Goal: Transaction & Acquisition: Purchase product/service

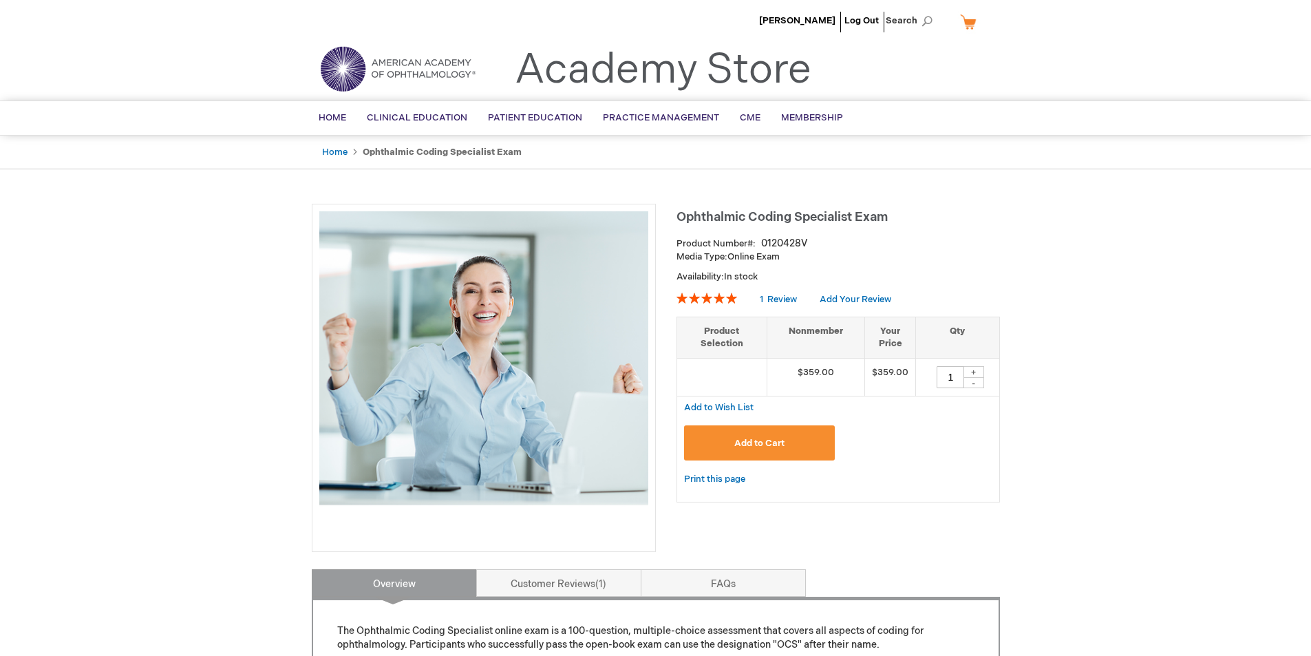
drag, startPoint x: 1234, startPoint y: 361, endPoint x: 1227, endPoint y: 408, distance: 47.9
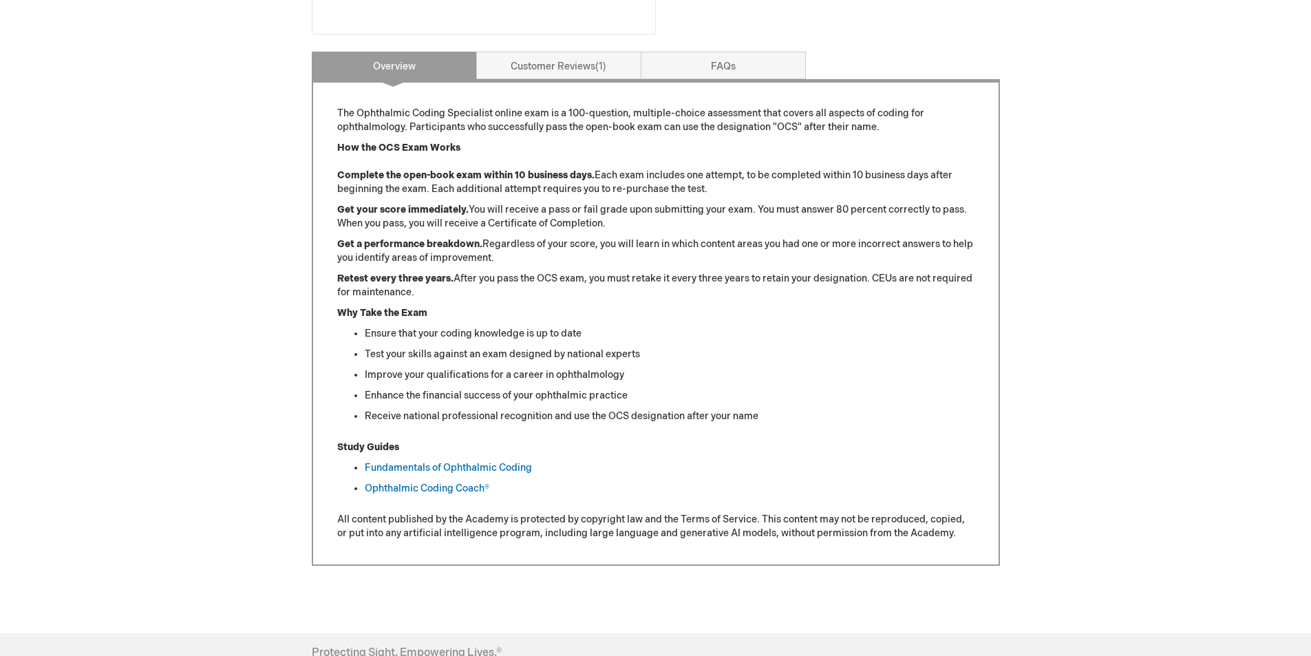
scroll to position [231, 0]
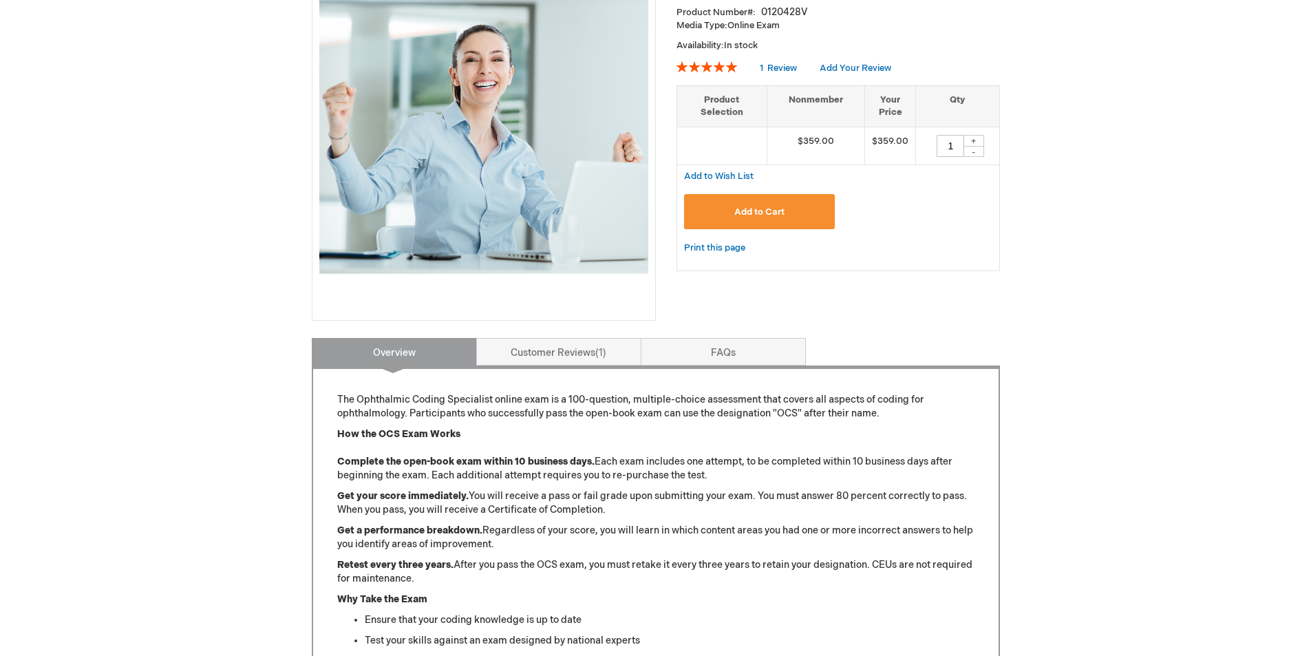
click at [750, 215] on span "Add to Cart" at bounding box center [759, 212] width 50 height 11
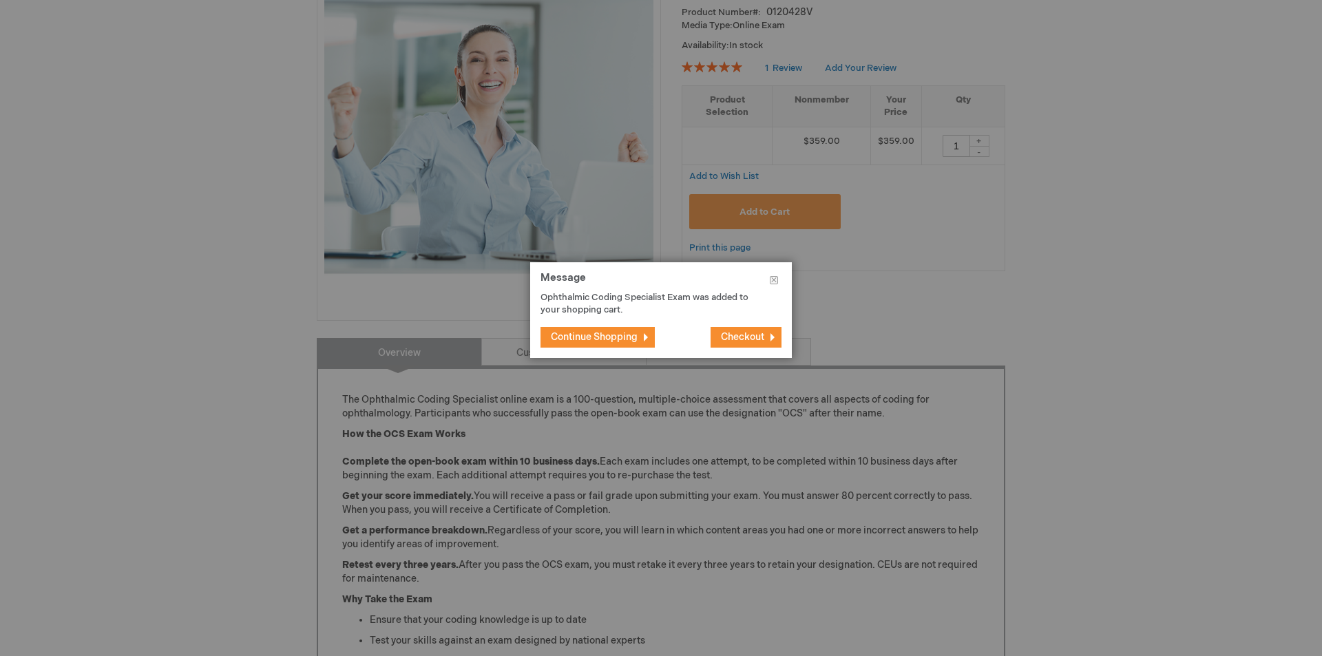
click at [620, 341] on span "Continue Shopping" at bounding box center [594, 337] width 87 height 12
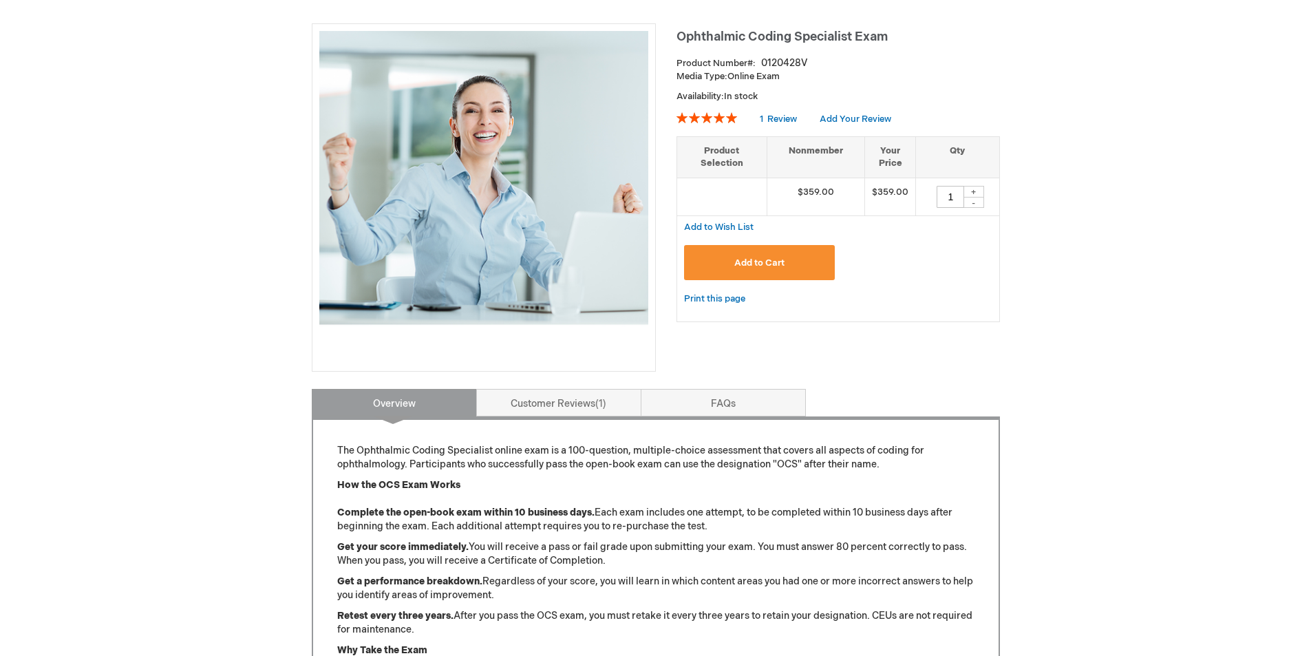
scroll to position [0, 0]
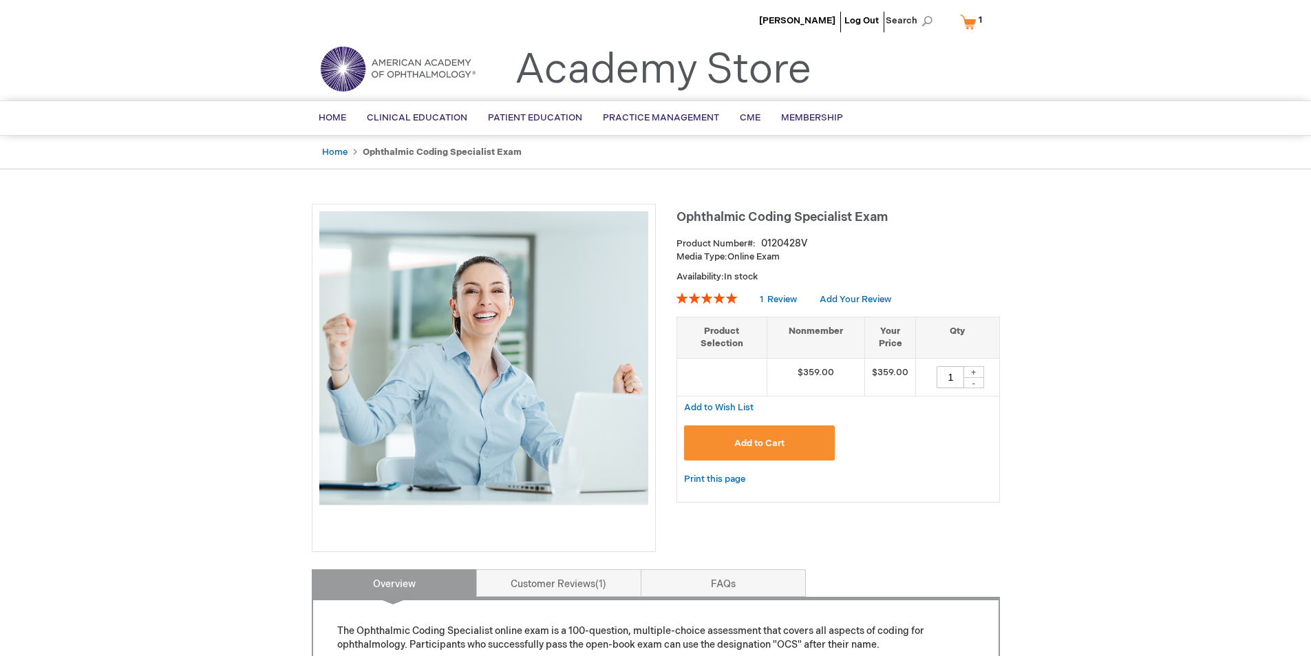
click at [966, 25] on link "My Cart 1 1 items" at bounding box center [975, 22] width 34 height 24
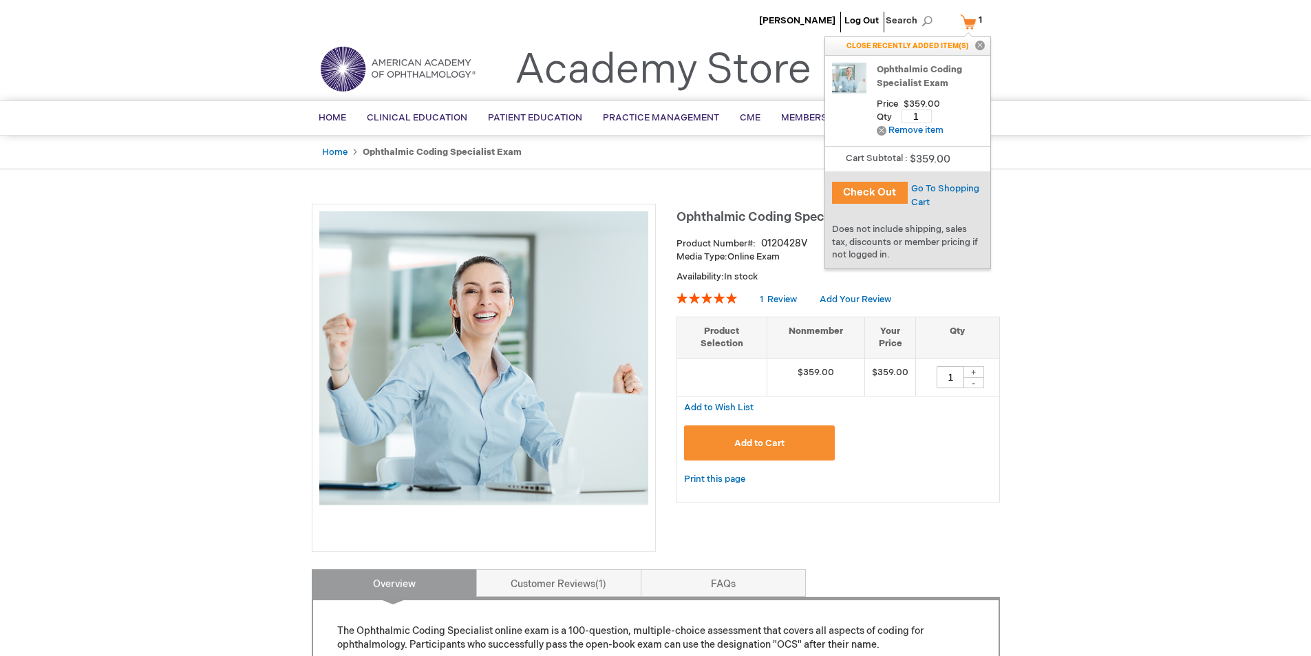
click at [881, 196] on button "Check Out" at bounding box center [870, 193] width 76 height 22
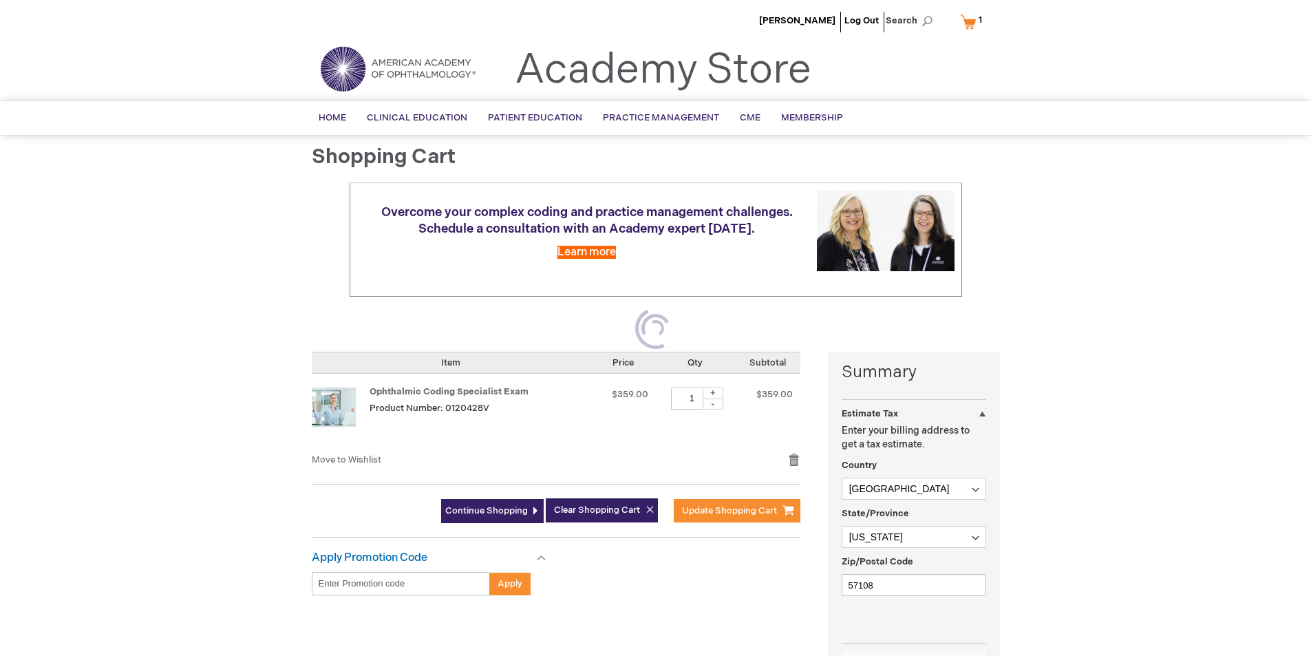
select select "US"
select select "55"
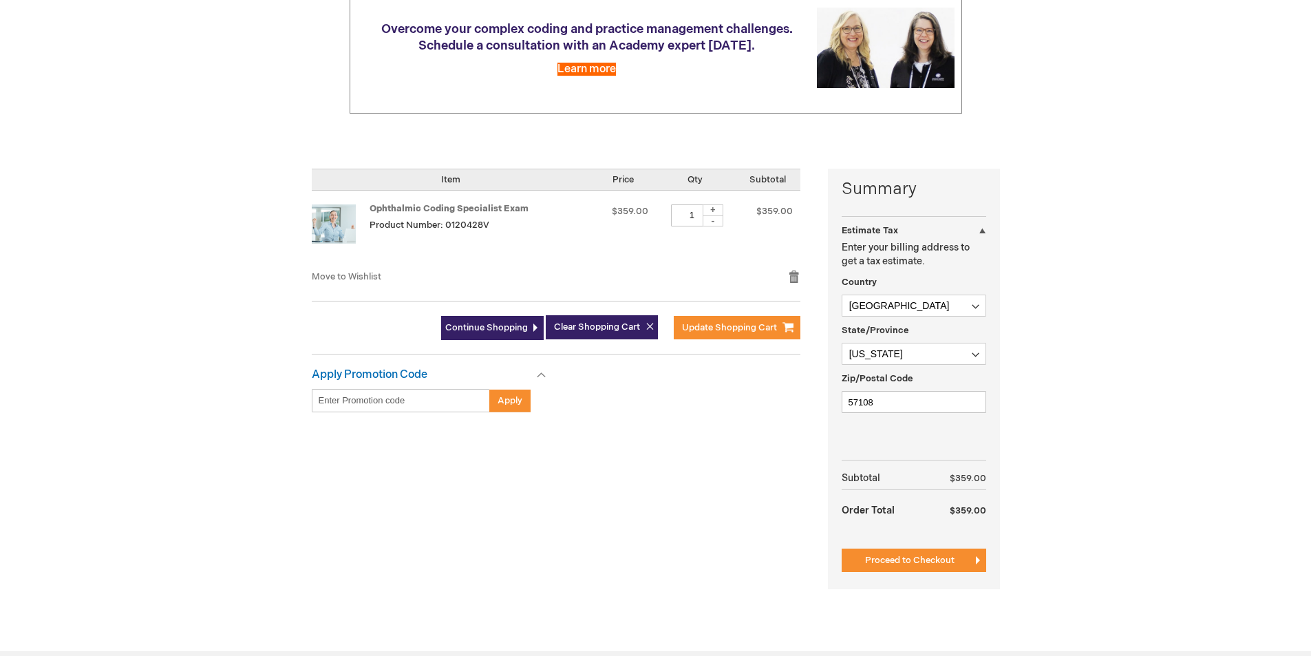
scroll to position [207, 0]
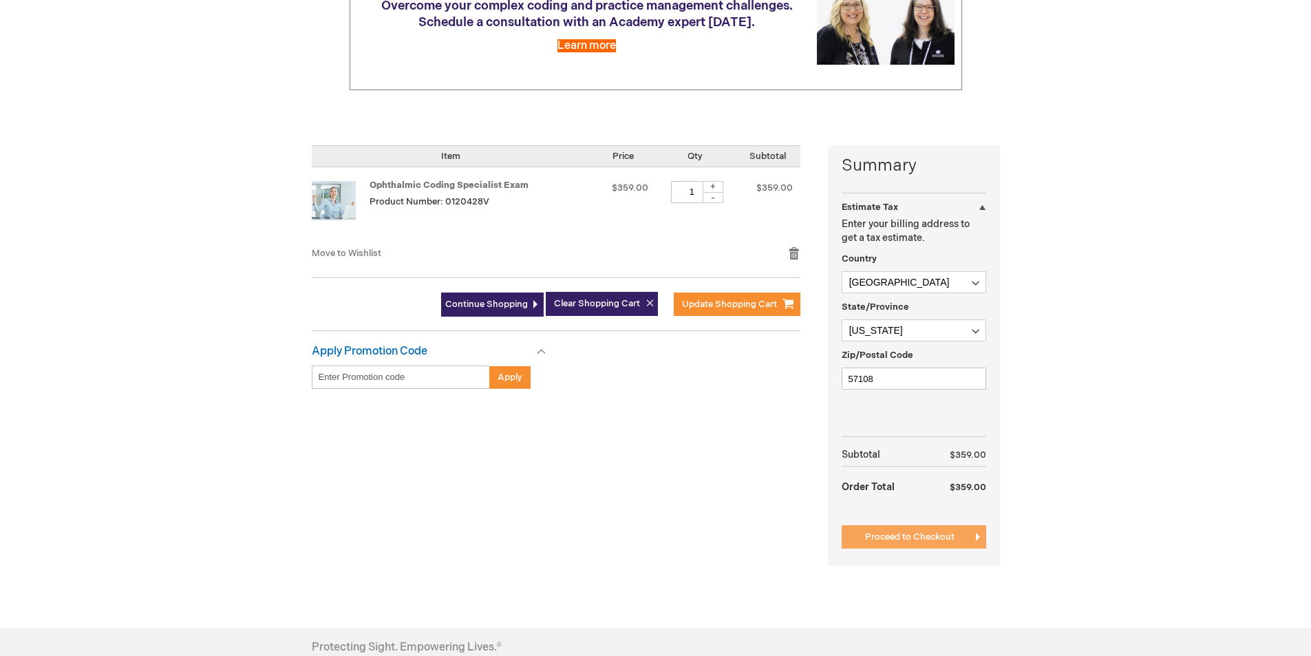
click at [953, 536] on span "Proceed to Checkout" at bounding box center [909, 536] width 89 height 11
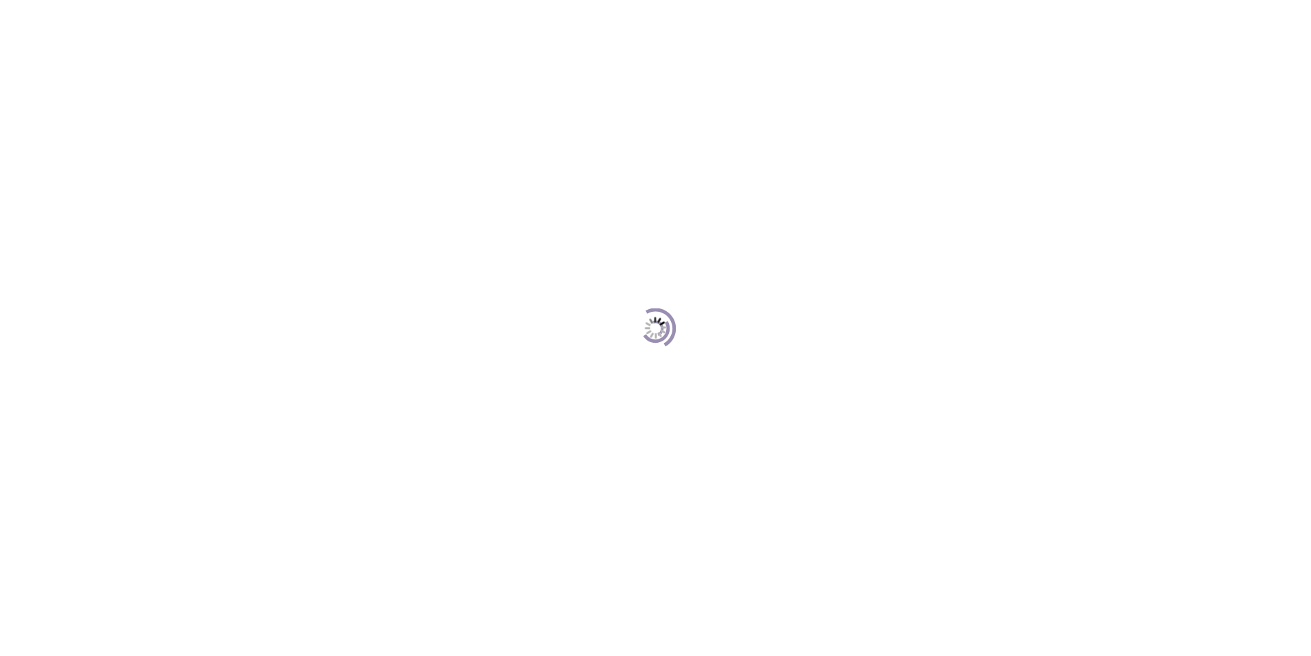
scroll to position [189, 0]
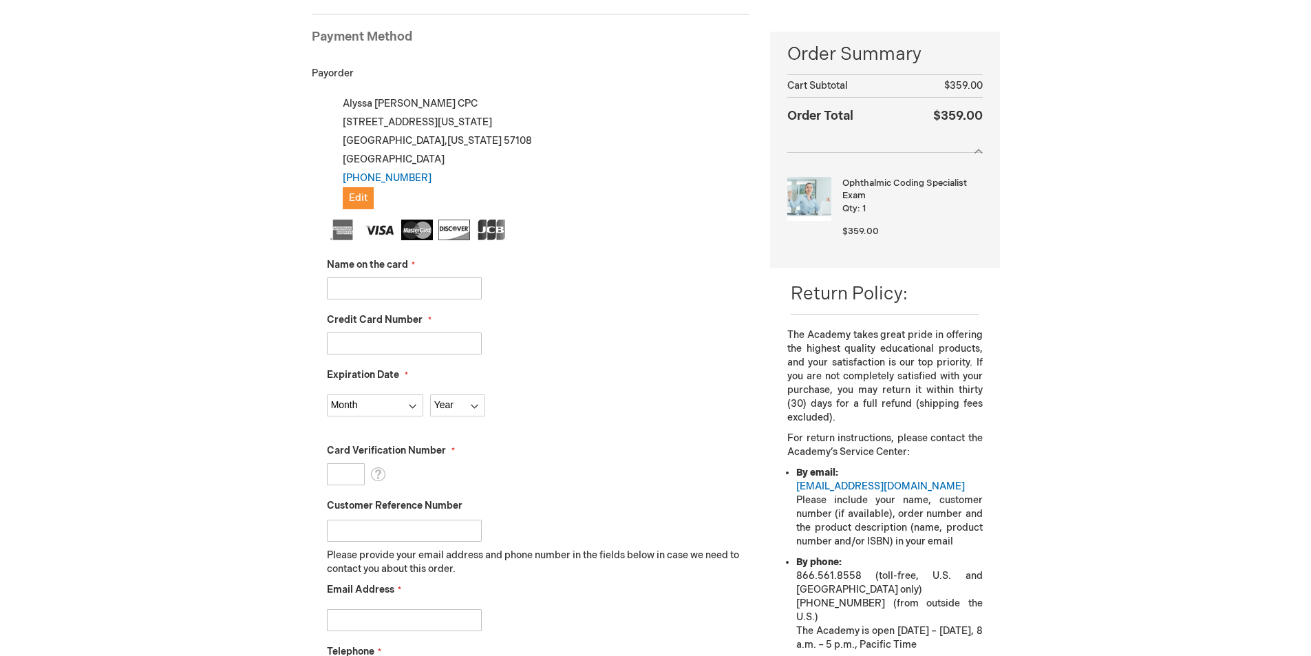
click at [368, 293] on input "Name on the card" at bounding box center [404, 288] width 155 height 22
type input "[PERSON_NAME]"
type input "5533120170021316"
click at [385, 410] on select "Month 01 - January 02 - February 03 - March 04 - April 05 - May 06 - June 07 - …" at bounding box center [375, 405] width 96 height 22
select select "1"
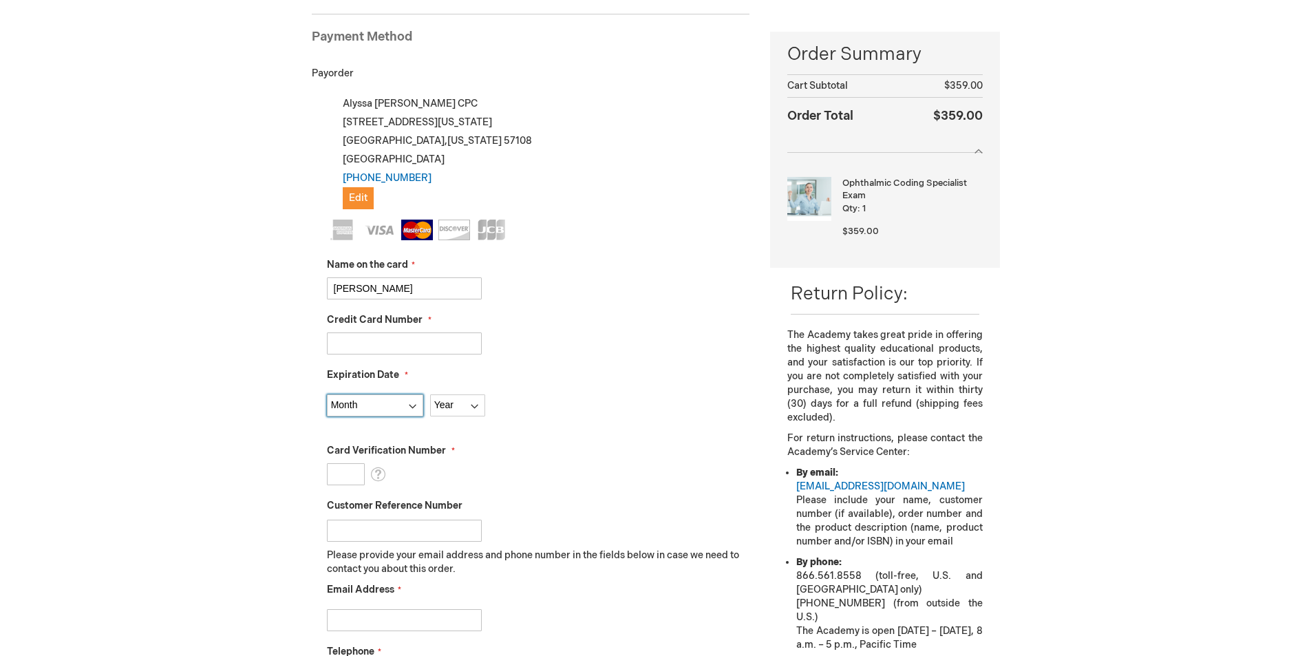
click at [327, 394] on select "Month 01 - January 02 - February 03 - March 04 - April 05 - May 06 - June 07 - …" at bounding box center [375, 405] width 96 height 22
drag, startPoint x: 447, startPoint y: 392, endPoint x: 449, endPoint y: 401, distance: 9.2
click at [449, 399] on div "Month 01 - January 02 - February 03 - March 04 - April 05 - May 06 - June 07 - …" at bounding box center [538, 402] width 423 height 29
click at [449, 401] on select "Year 2025 2026 2027 2028 2029 2030 2031 2032 2033 2034 2035" at bounding box center [457, 405] width 55 height 22
select select "2029"
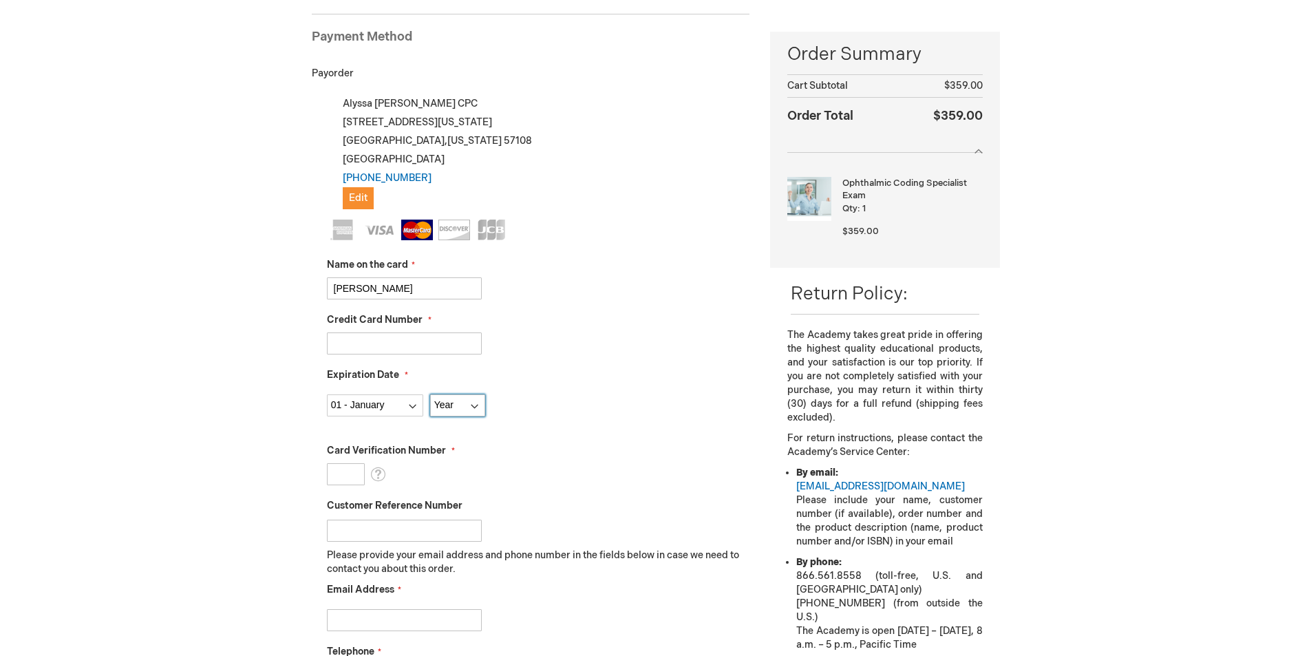
click at [430, 394] on select "Year 2025 2026 2027 2028 2029 2030 2031 2032 2033 2034 2035" at bounding box center [457, 405] width 55 height 22
click at [549, 478] on div "Card Verification Number What is this?" at bounding box center [538, 464] width 423 height 41
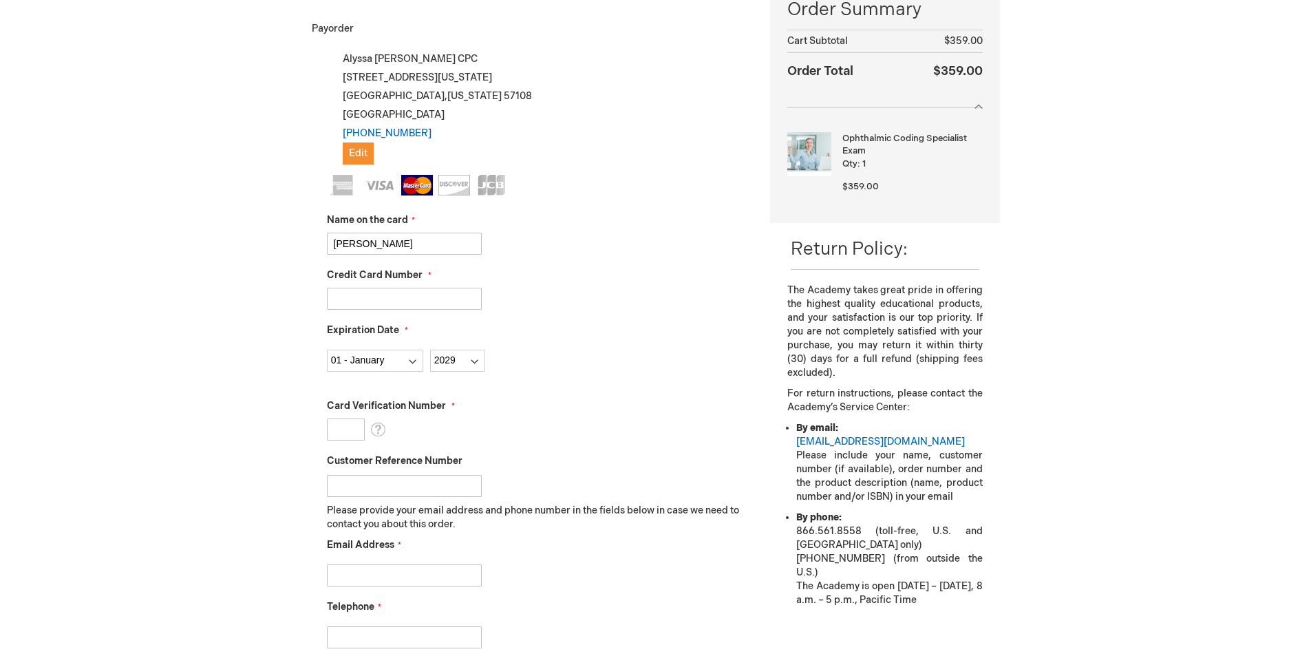
scroll to position [257, 0]
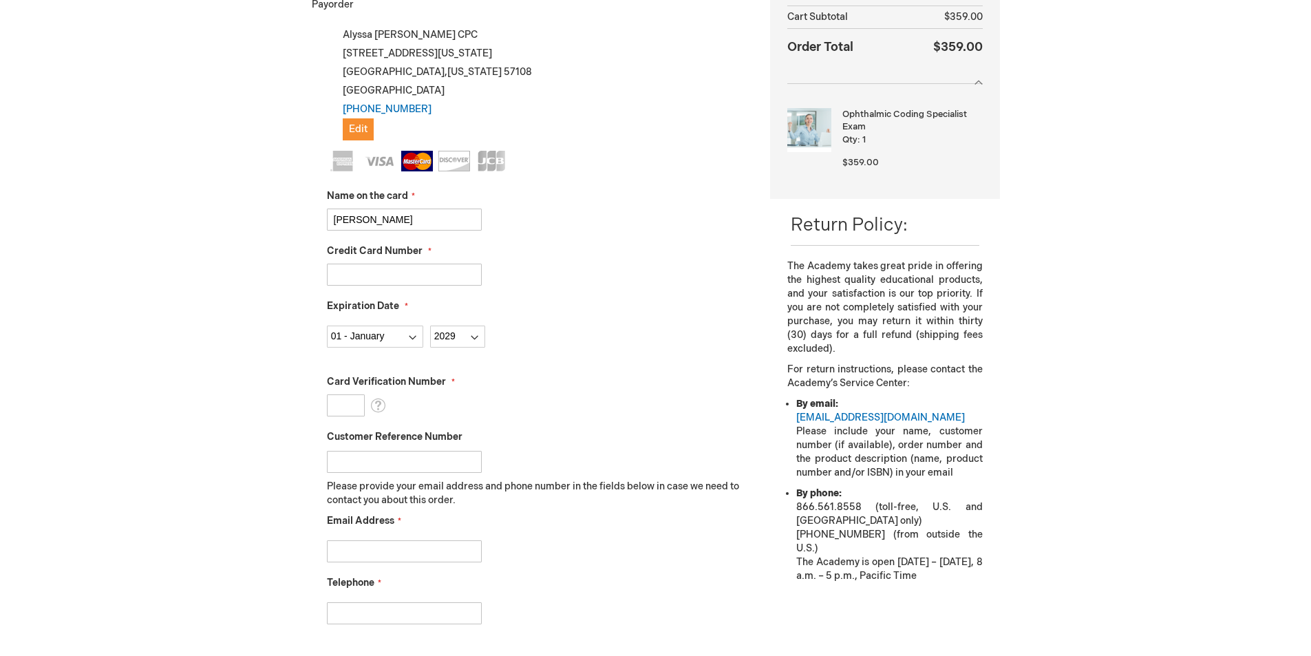
click at [352, 398] on input "Card Verification Number" at bounding box center [346, 405] width 38 height 22
type input "297"
click at [578, 377] on label "Card Verification Number" at bounding box center [538, 382] width 423 height 14
click at [365, 394] on input "297" at bounding box center [346, 405] width 38 height 22
click at [516, 437] on div "Customer Reference Number" at bounding box center [538, 451] width 423 height 43
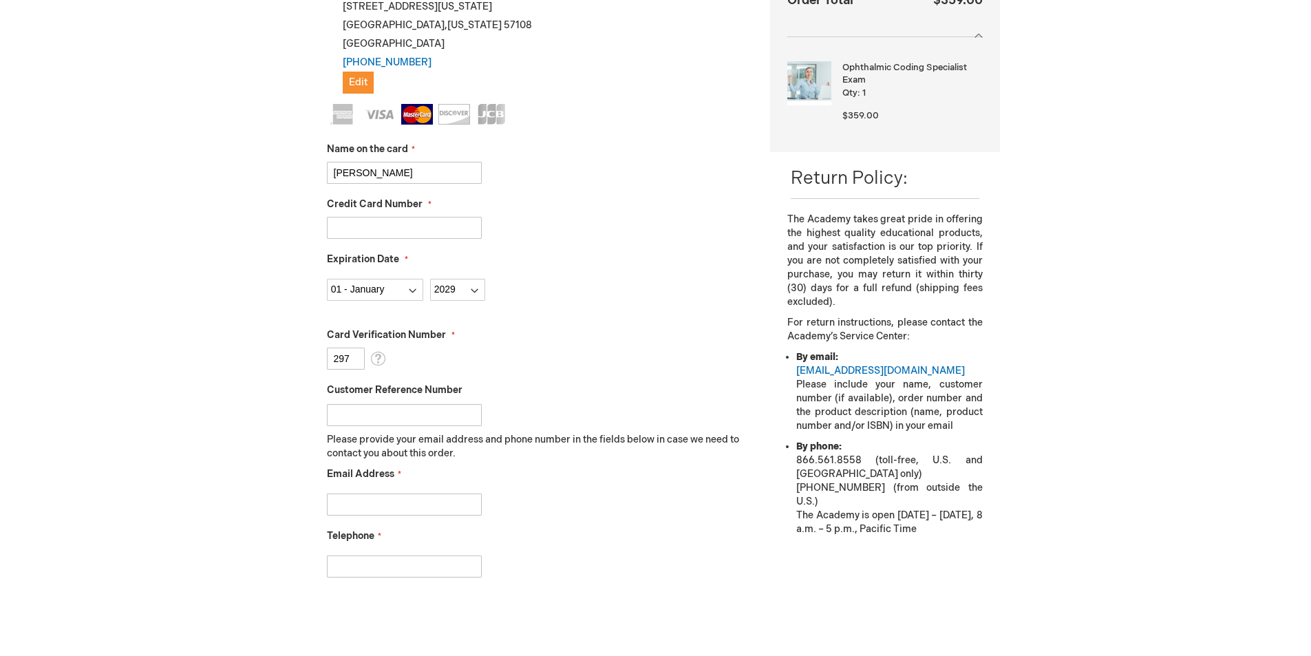
scroll to position [464, 0]
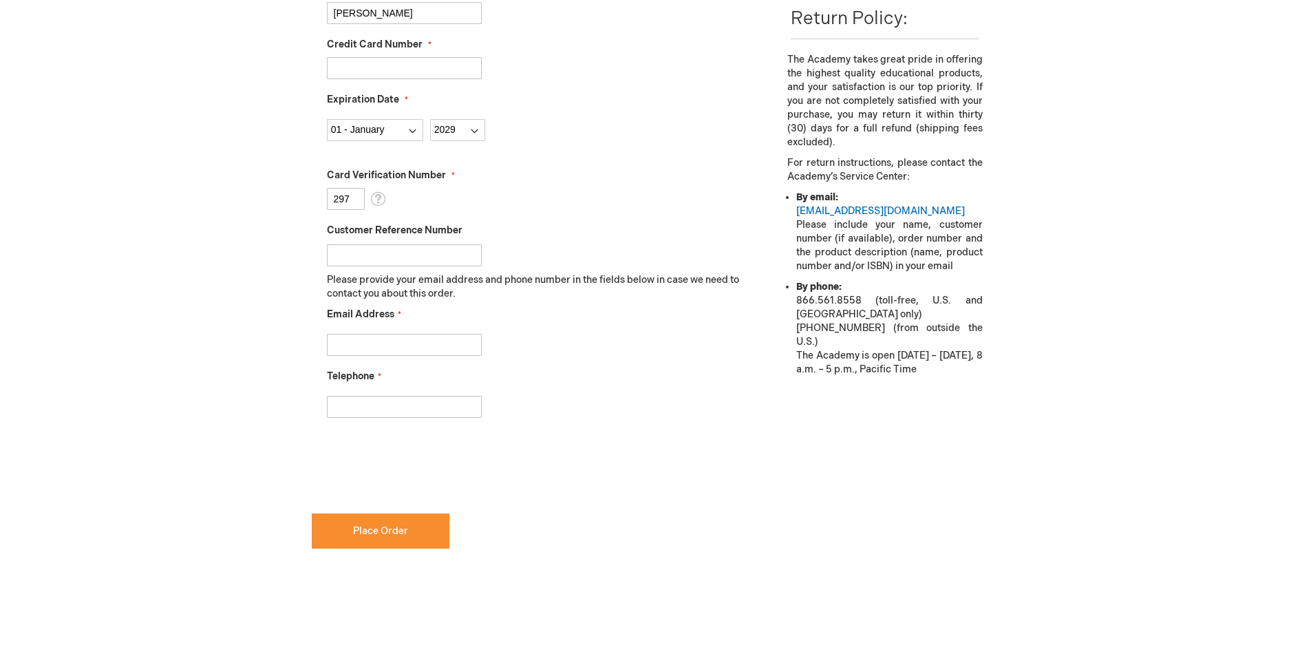
click at [399, 350] on input "Email Address" at bounding box center [404, 345] width 155 height 22
type input "aschilling@opltd.com"
type input "6057312603"
click at [706, 421] on fieldset "Name on the card Mary Olson Credit Card Number 5533120170021316 Expiration Date…" at bounding box center [538, 187] width 423 height 487
checkbox input "true"
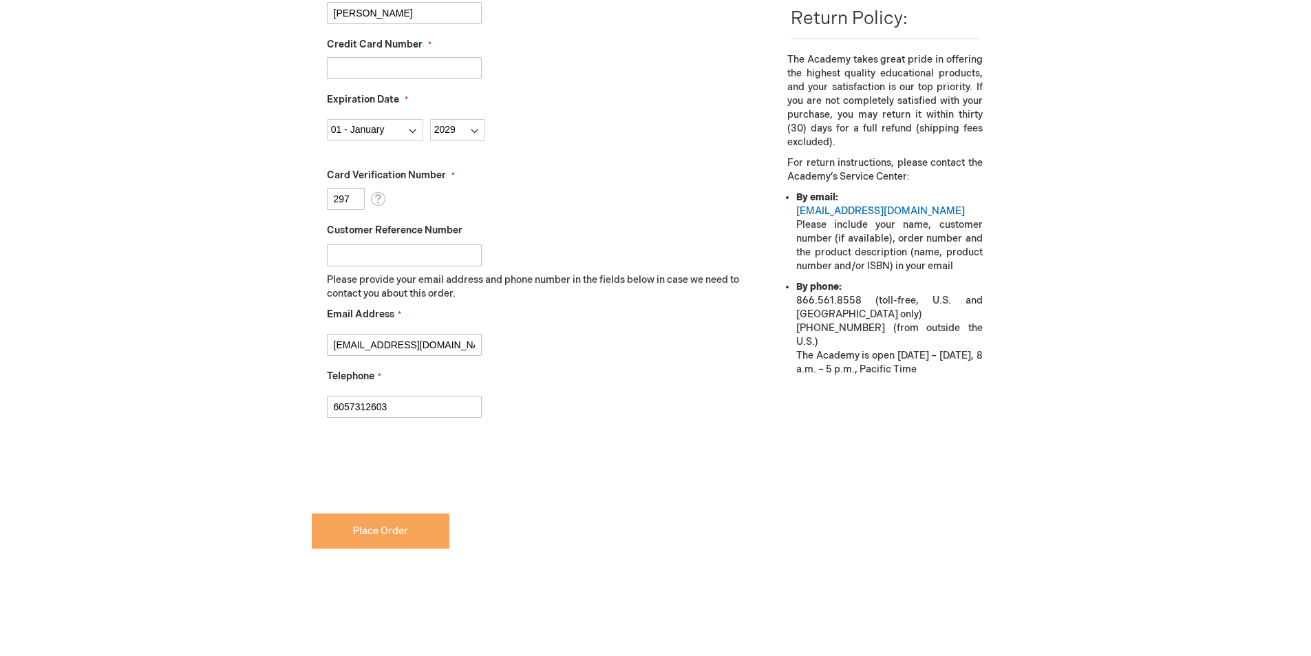
click at [376, 542] on button "Place Order" at bounding box center [381, 531] width 138 height 35
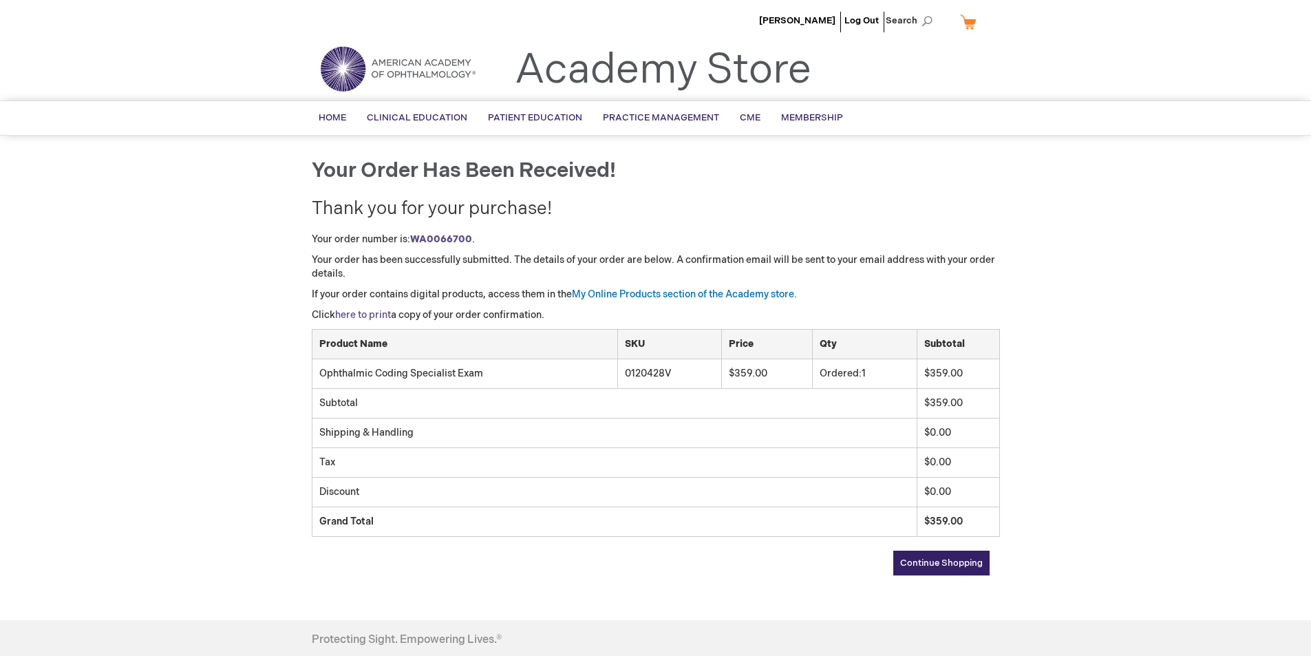
click at [380, 317] on link "here to print" at bounding box center [363, 315] width 56 height 12
click at [683, 295] on link "My Online Products section of the Academy store." at bounding box center [684, 294] width 225 height 12
